Goal: Task Accomplishment & Management: Use online tool/utility

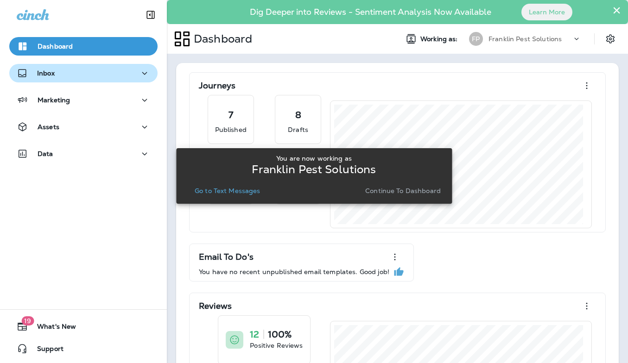
click at [139, 76] on icon "button" at bounding box center [144, 74] width 11 height 12
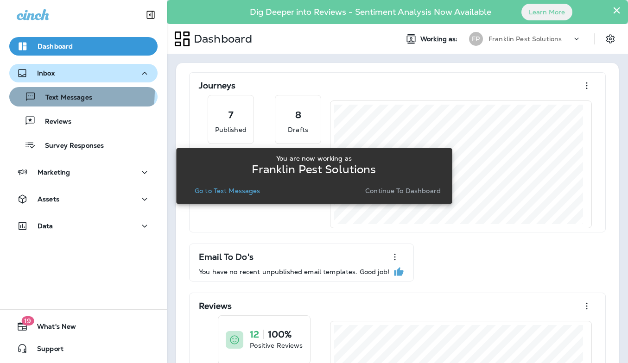
click at [73, 92] on div "Text Messages" at bounding box center [52, 97] width 79 height 14
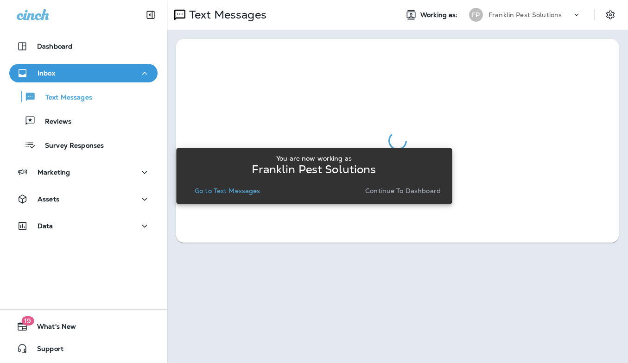
click at [244, 195] on button "Go to Text Messages" at bounding box center [227, 190] width 73 height 13
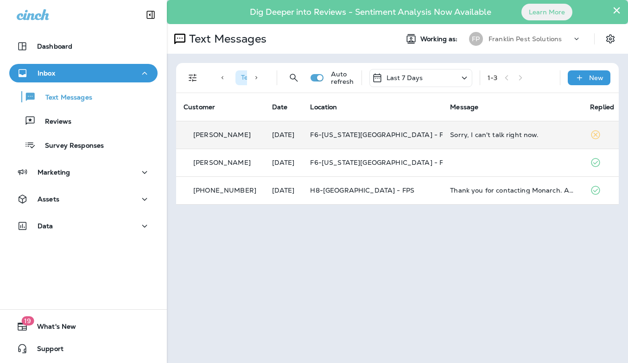
click at [278, 130] on td "[DATE]" at bounding box center [283, 135] width 38 height 28
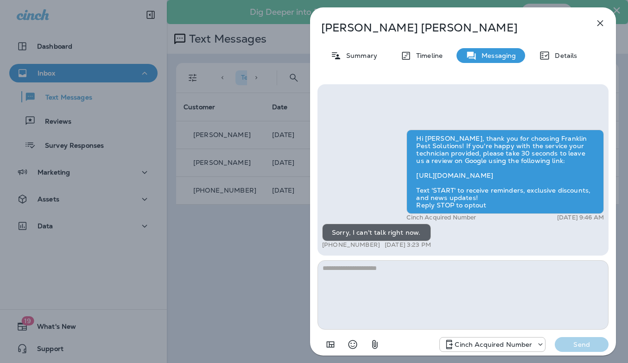
click at [597, 22] on icon "button" at bounding box center [599, 23] width 11 height 11
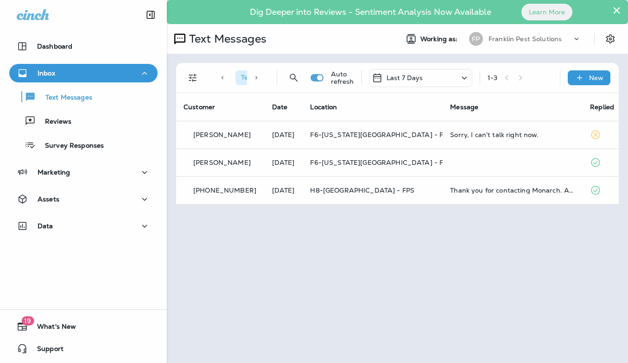
drag, startPoint x: 522, startPoint y: 37, endPoint x: 506, endPoint y: 48, distance: 19.3
click at [522, 38] on div at bounding box center [509, 68] width 306 height 123
click at [509, 37] on p "Franklin Pest Solutions" at bounding box center [524, 38] width 73 height 7
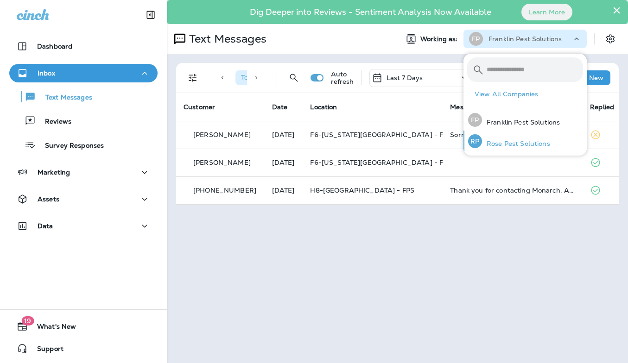
click at [505, 147] on p "Rose Pest Solutions" at bounding box center [516, 143] width 68 height 7
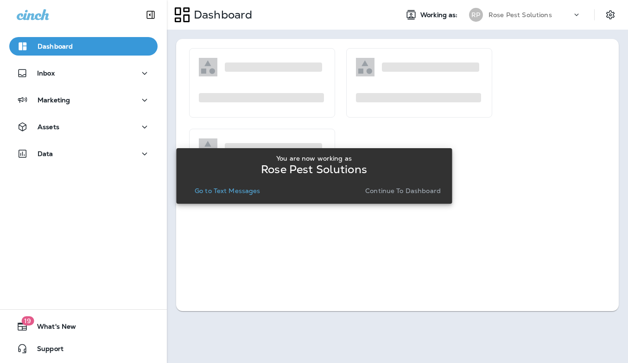
click at [225, 183] on div "You are now working as Rose Pest Solutions Go to Text Messages Continue to Dash…" at bounding box center [313, 176] width 261 height 43
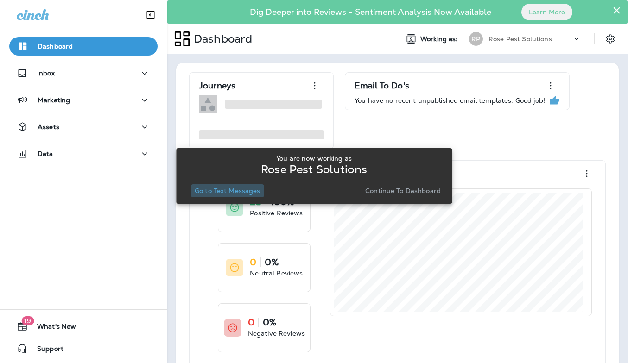
click at [228, 196] on button "Go to Text Messages" at bounding box center [227, 190] width 73 height 13
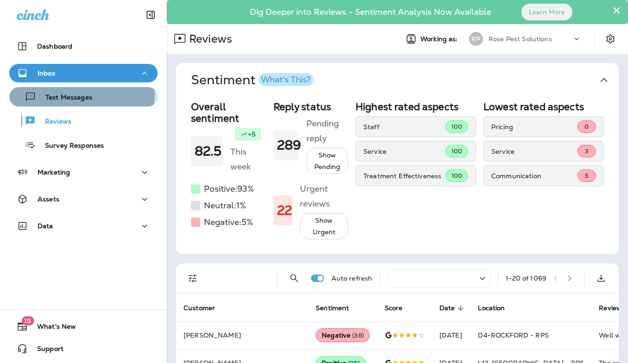
click at [72, 92] on div "Text Messages" at bounding box center [52, 97] width 79 height 14
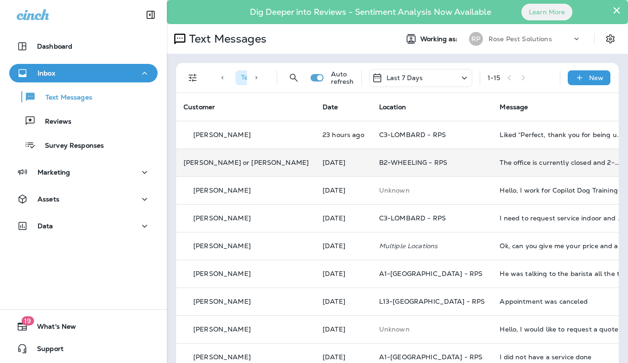
click at [327, 157] on td "[DATE]" at bounding box center [343, 163] width 57 height 28
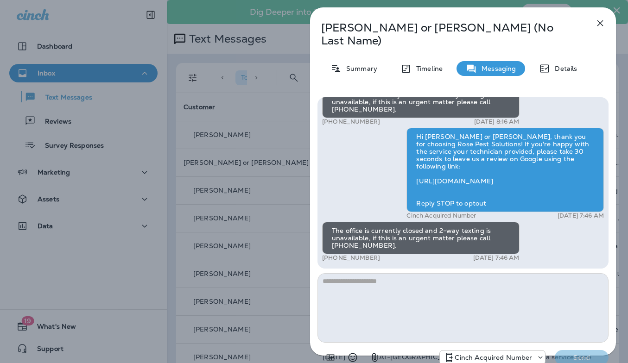
click at [596, 24] on icon "button" at bounding box center [599, 23] width 11 height 11
